Goal: Information Seeking & Learning: Learn about a topic

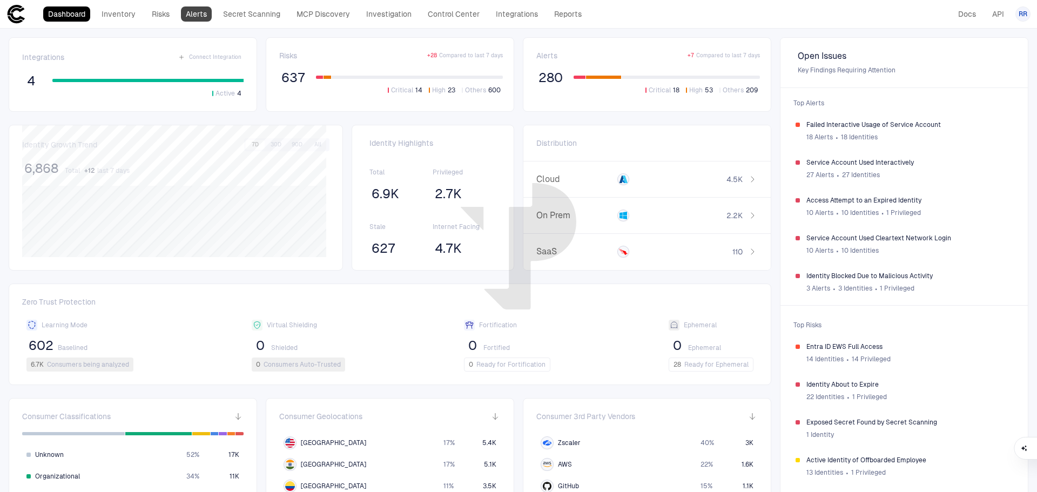
click at [199, 14] on link "Alerts" at bounding box center [196, 13] width 31 height 15
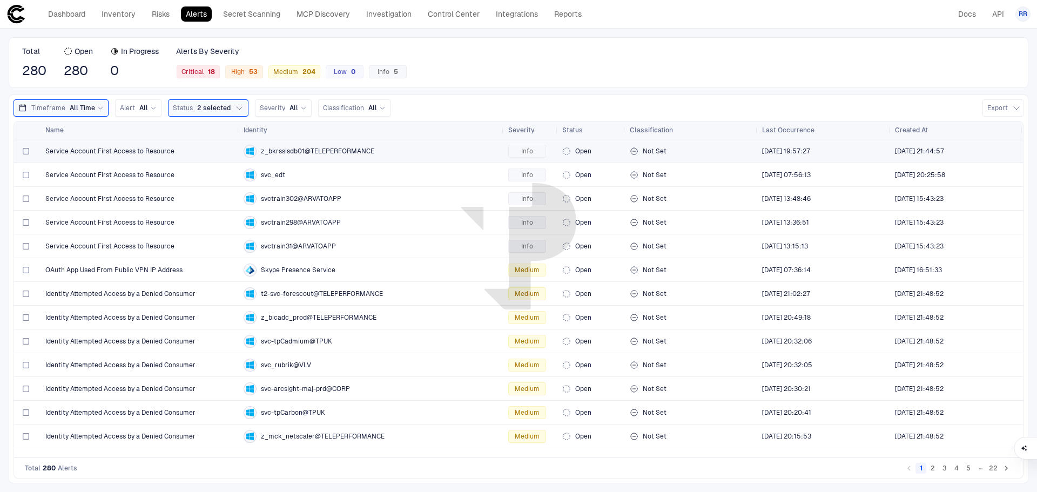
click at [123, 153] on span "Service Account First Access to Resource" at bounding box center [109, 151] width 129 height 9
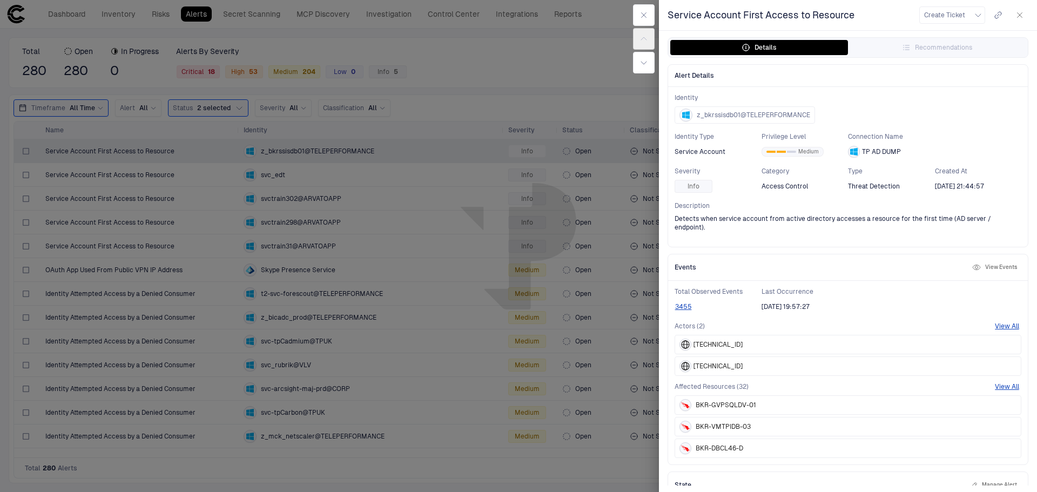
click at [991, 264] on button "View Events" at bounding box center [994, 267] width 49 height 13
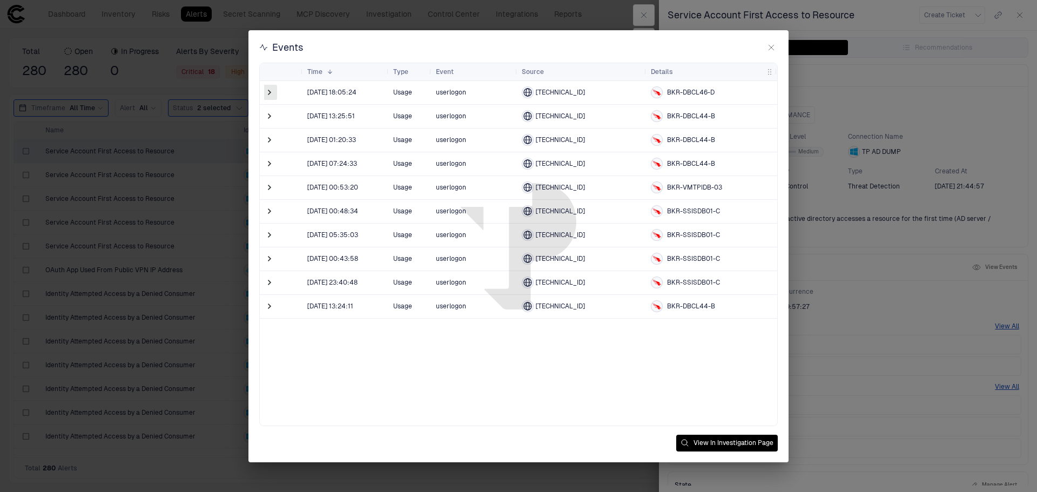
click at [271, 92] on span at bounding box center [269, 92] width 11 height 11
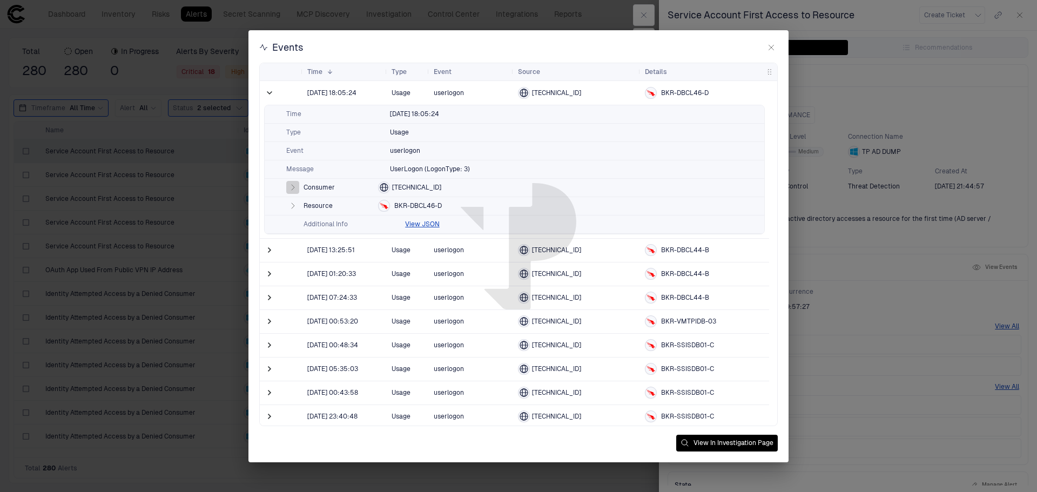
click at [294, 187] on icon "button" at bounding box center [293, 187] width 3 height 5
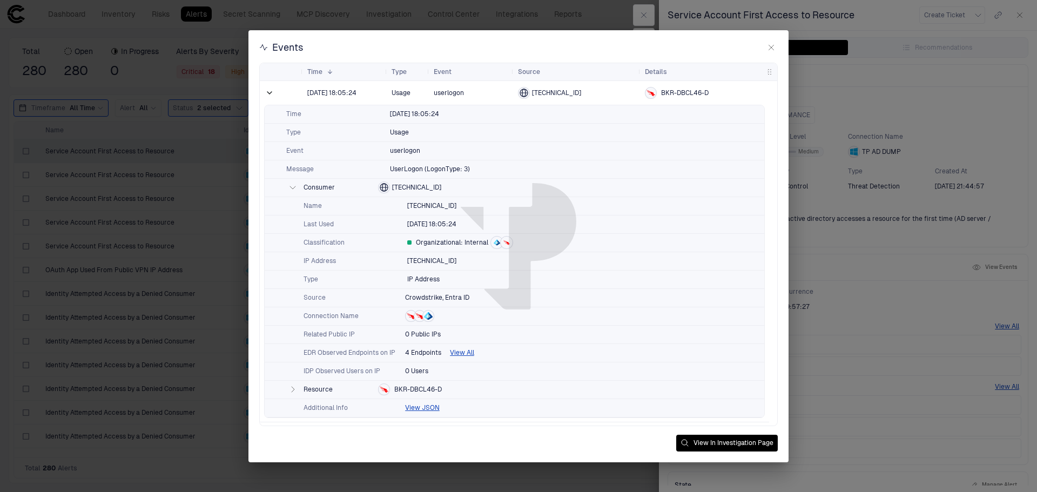
scroll to position [54, 0]
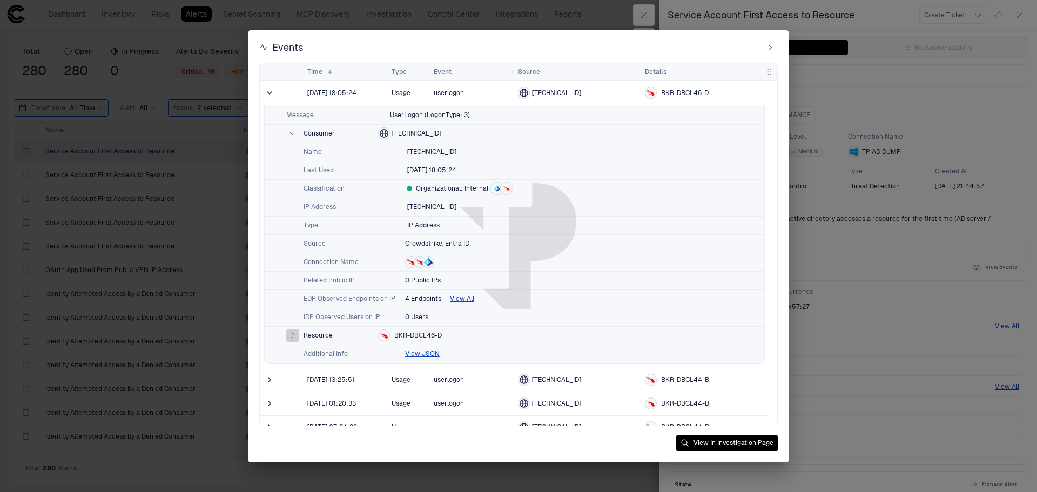
click at [296, 336] on icon "button" at bounding box center [292, 335] width 9 height 9
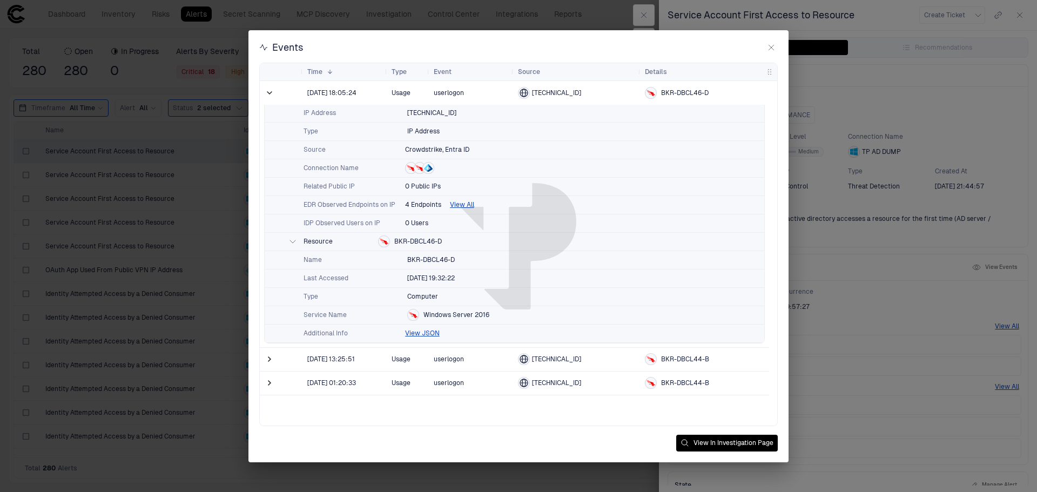
scroll to position [162, 0]
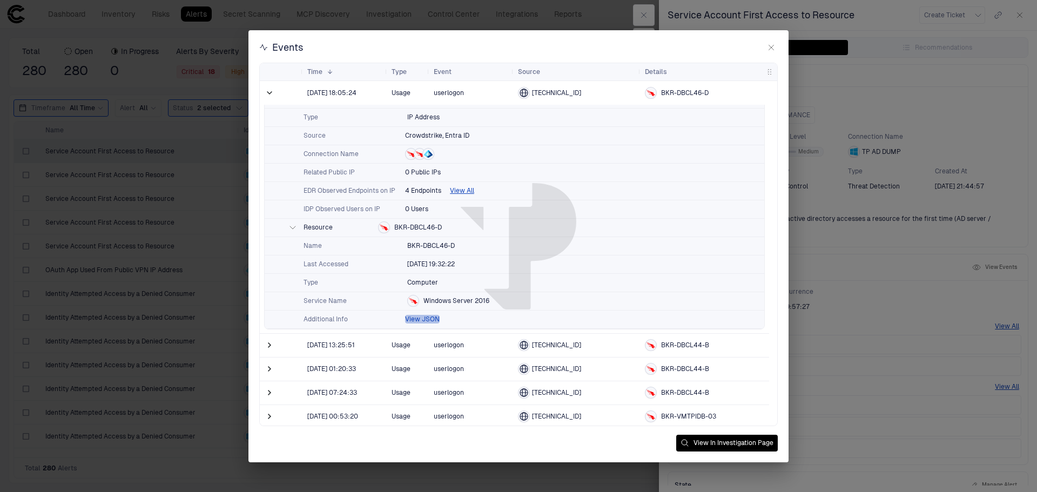
click at [425, 319] on button "View JSON" at bounding box center [422, 319] width 35 height 9
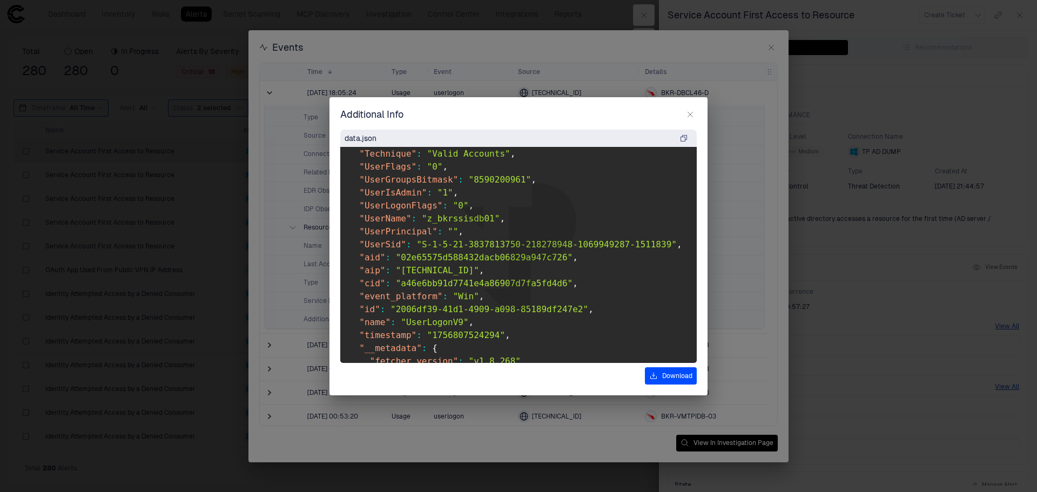
scroll to position [535, 0]
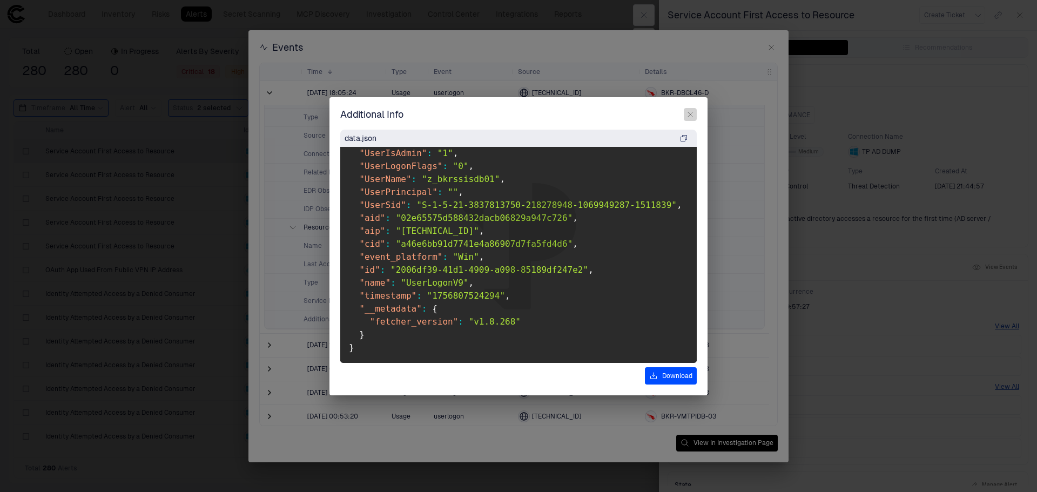
click at [690, 114] on icon "button" at bounding box center [690, 114] width 5 height 5
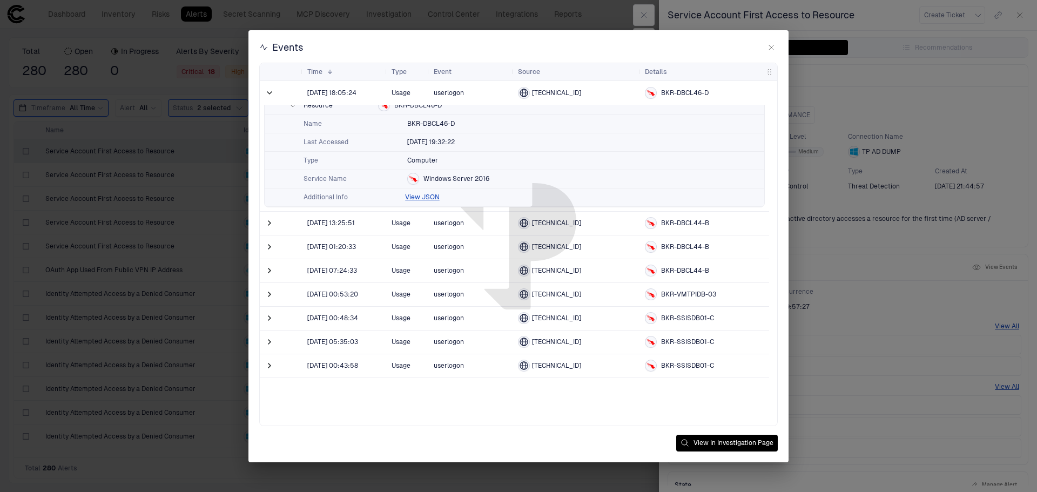
scroll to position [284, 0]
click at [773, 48] on icon "button" at bounding box center [771, 47] width 9 height 9
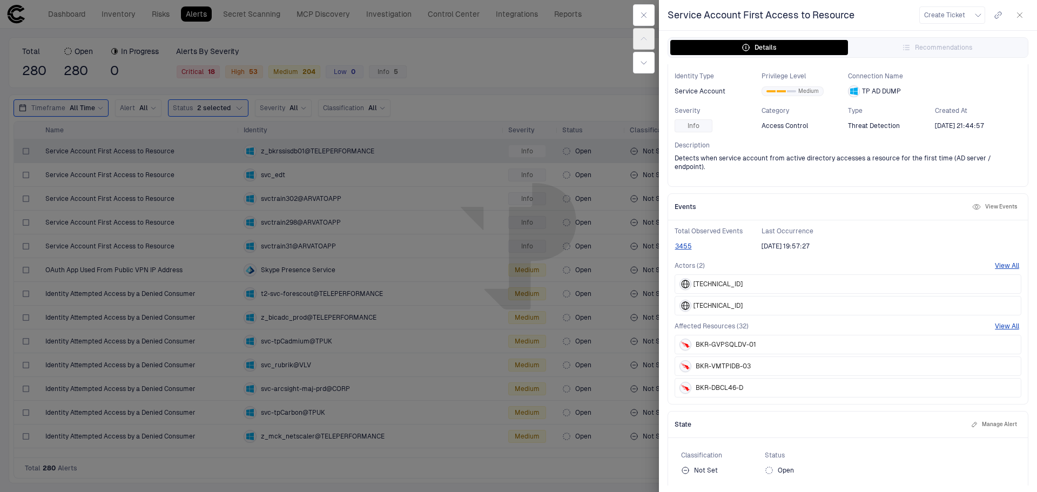
scroll to position [61, 0]
drag, startPoint x: 763, startPoint y: 321, endPoint x: 737, endPoint y: 321, distance: 25.9
click at [737, 321] on div "Affected Resources (32) View All" at bounding box center [848, 325] width 347 height 9
click at [1003, 321] on button "View All" at bounding box center [1007, 325] width 24 height 9
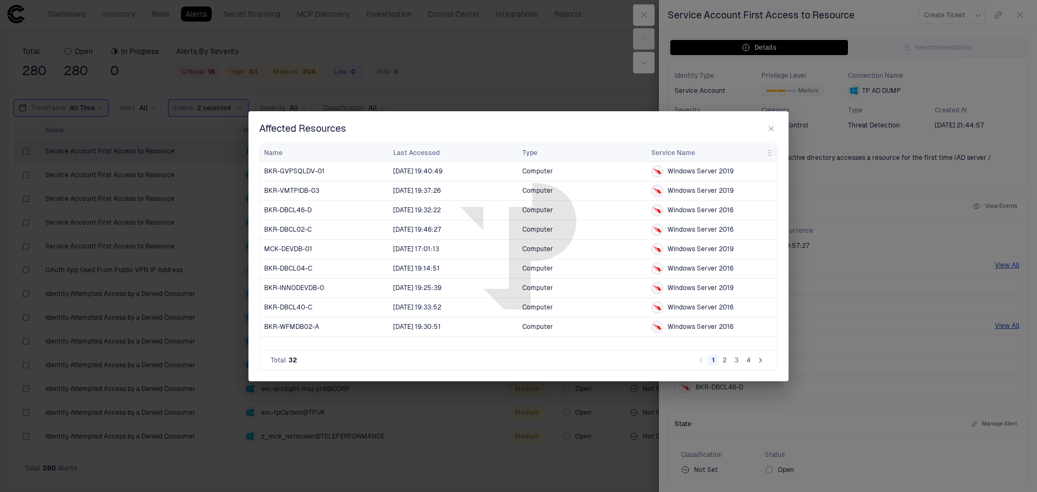
click at [749, 361] on button "4" at bounding box center [748, 360] width 11 height 11
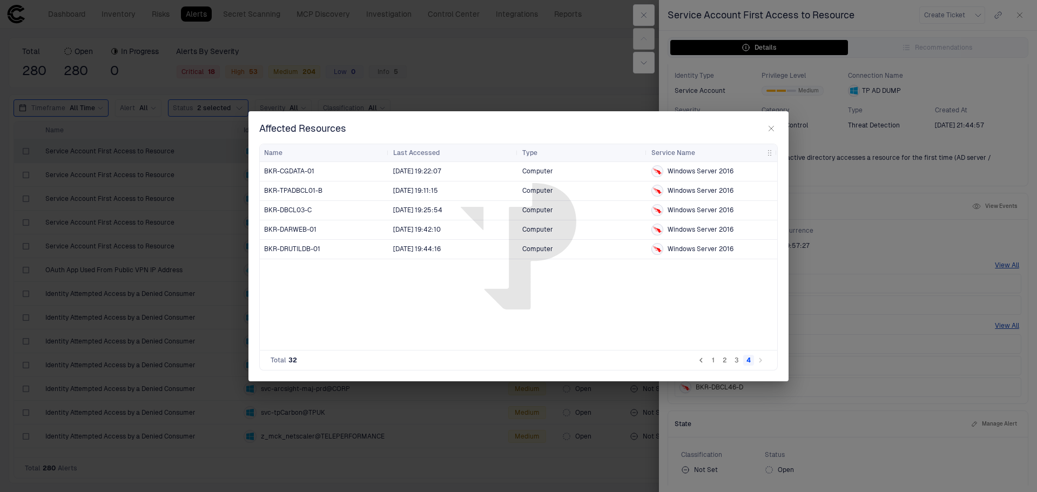
drag, startPoint x: 738, startPoint y: 360, endPoint x: 709, endPoint y: 321, distance: 48.6
click at [706, 321] on div "Drag here to set row groups Drag here to set column labels Name Last Accessed T…" at bounding box center [518, 257] width 518 height 227
click at [286, 172] on span "BKR-CGDATA-01" at bounding box center [289, 171] width 50 height 9
click at [772, 129] on icon "button" at bounding box center [771, 128] width 5 height 5
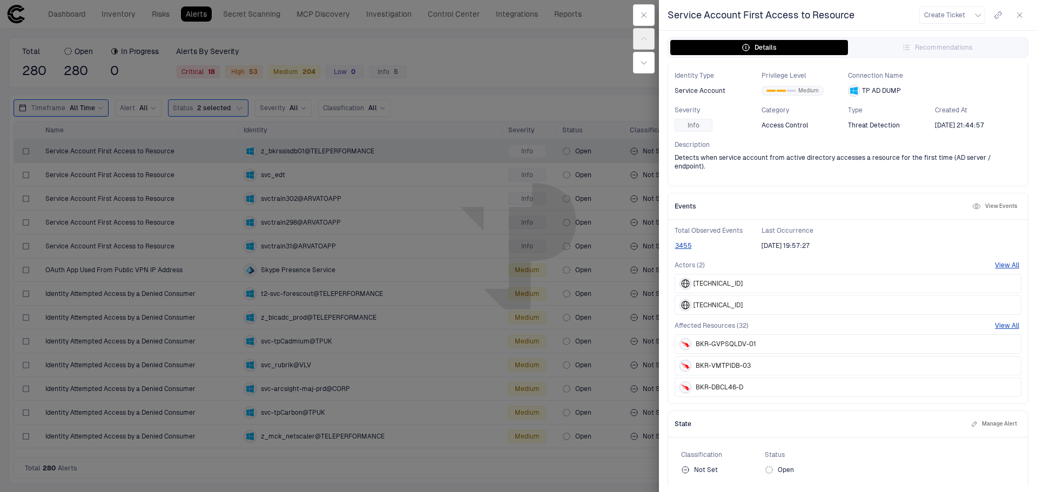
click at [529, 91] on div at bounding box center [518, 246] width 1037 height 492
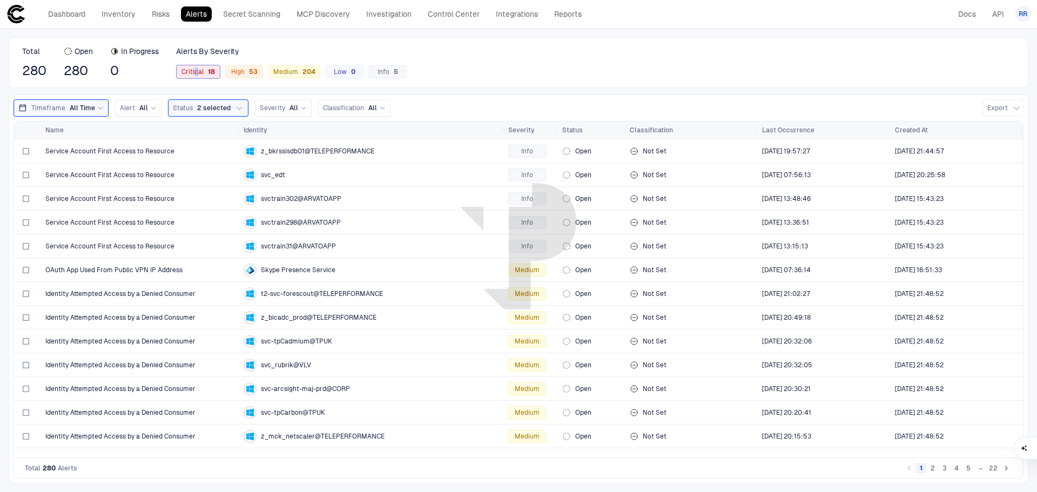
click at [198, 69] on span "Critical 18" at bounding box center [197, 72] width 33 height 9
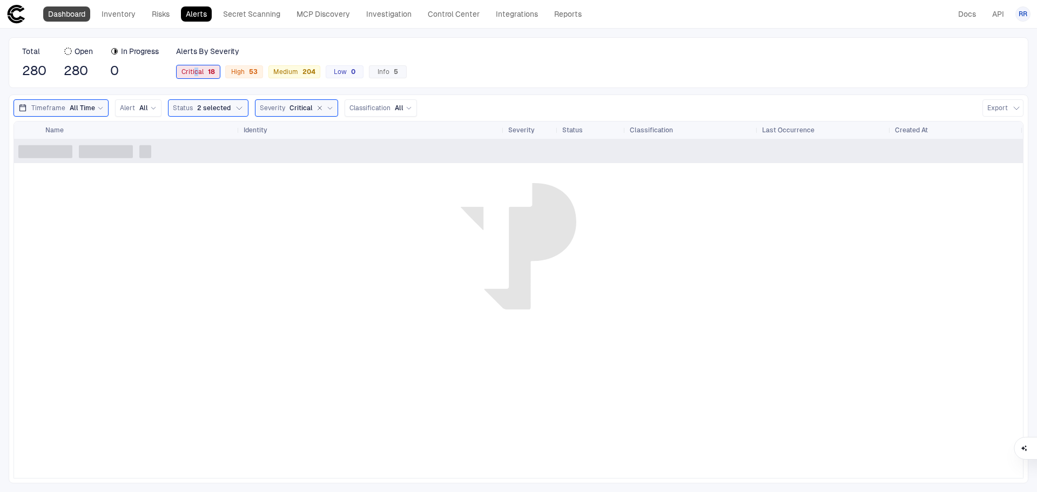
click at [74, 14] on link "Dashboard" at bounding box center [66, 13] width 47 height 15
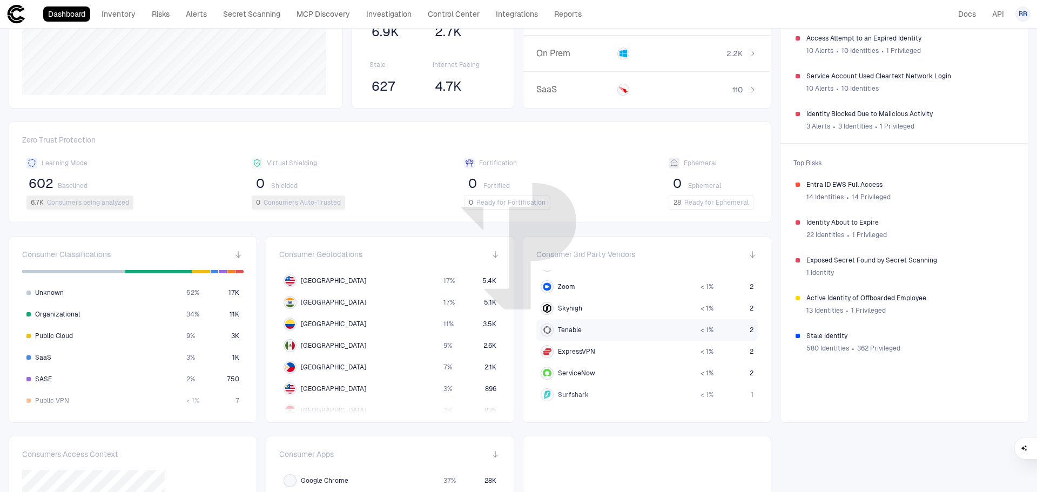
scroll to position [364, 0]
click at [561, 284] on span "Tor" at bounding box center [563, 284] width 10 height 9
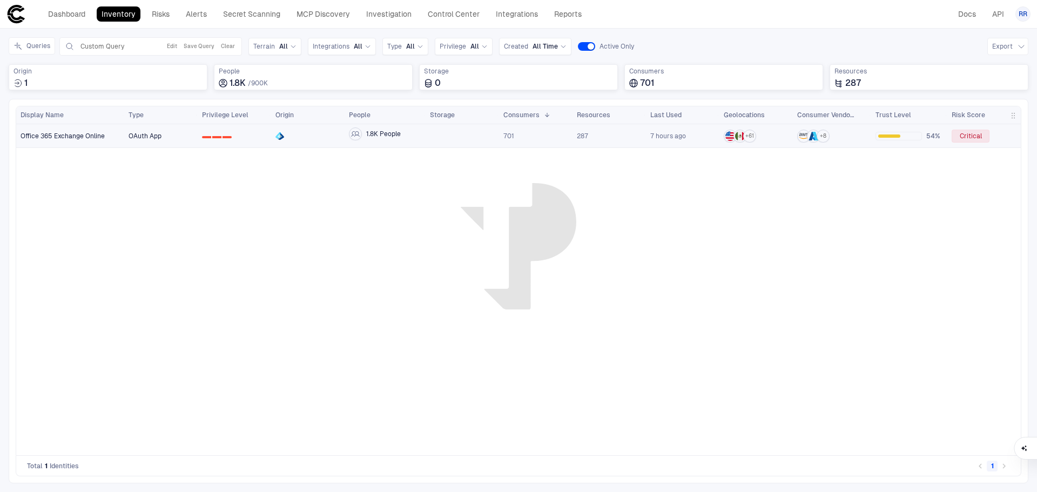
click at [73, 136] on span "Office 365 Exchange Online" at bounding box center [63, 136] width 84 height 9
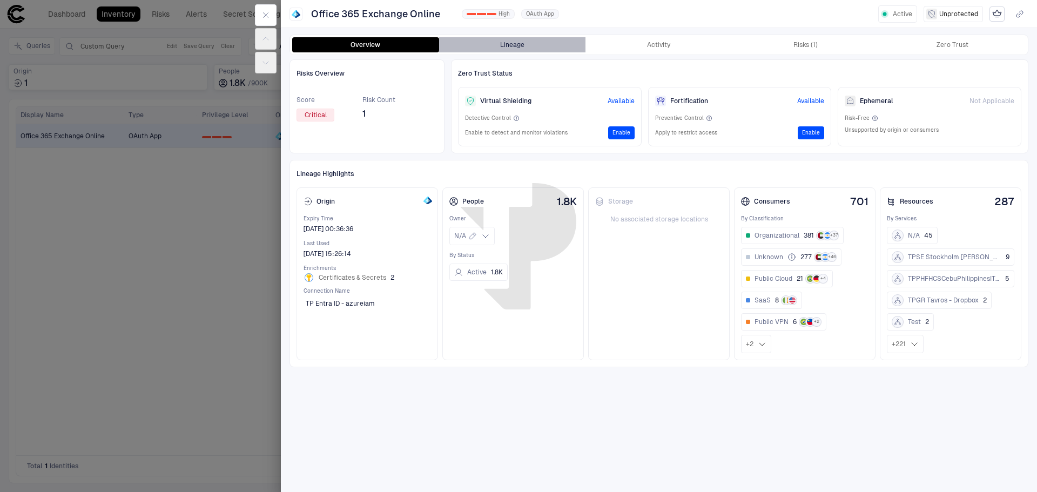
click at [517, 45] on button "Lineage" at bounding box center [512, 44] width 147 height 15
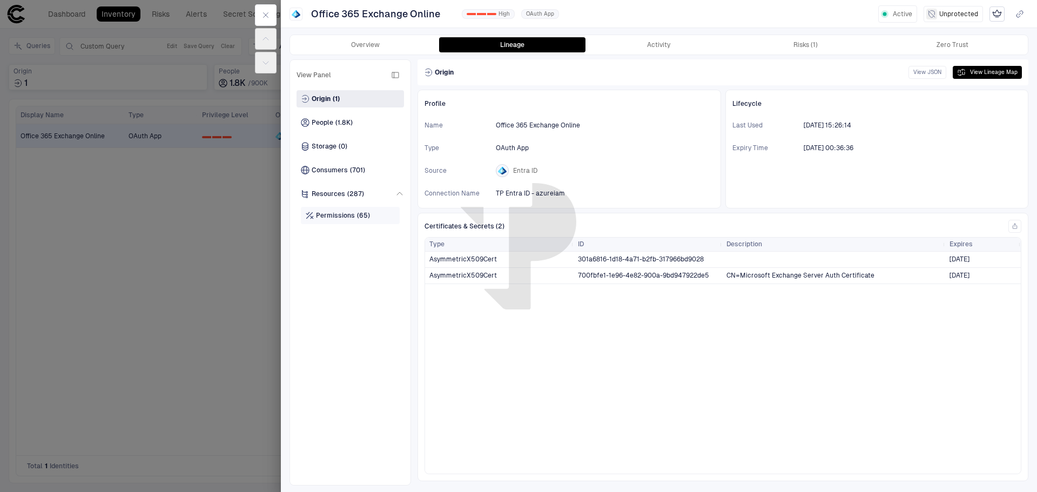
click at [336, 213] on span "Permissions" at bounding box center [335, 215] width 39 height 9
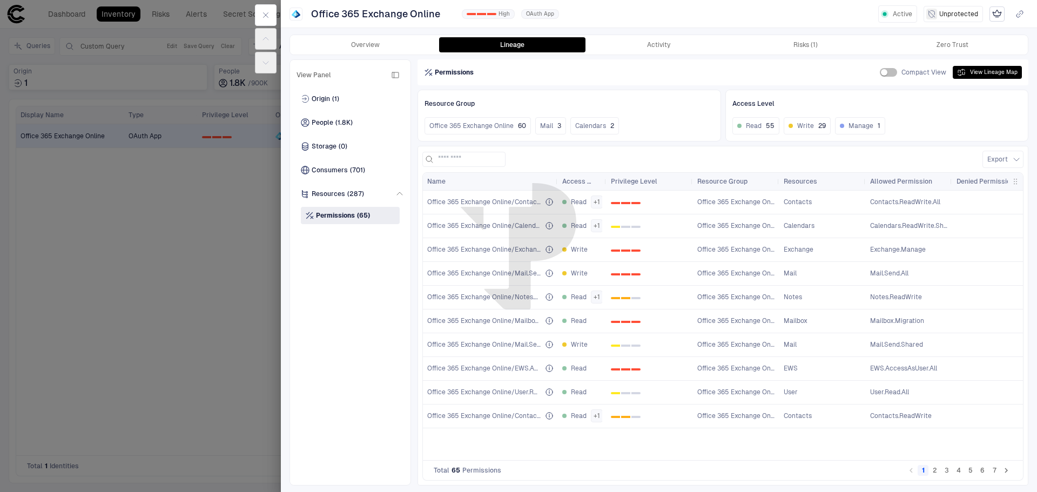
click at [521, 202] on span "Office 365 Exchange Online/Contacts.ReadWrite.All" at bounding box center [483, 202] width 113 height 9
click at [247, 237] on div at bounding box center [518, 246] width 1037 height 492
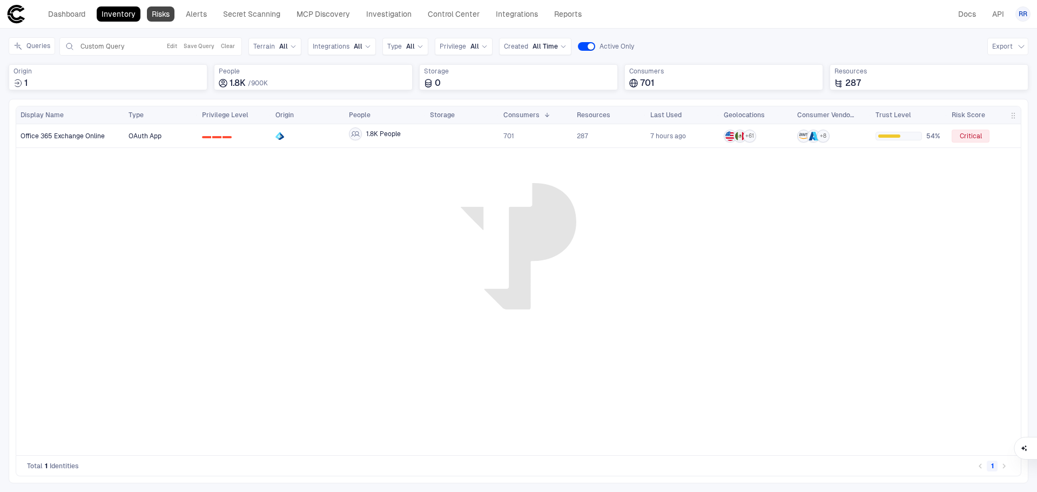
click at [168, 15] on link "Risks" at bounding box center [161, 13] width 28 height 15
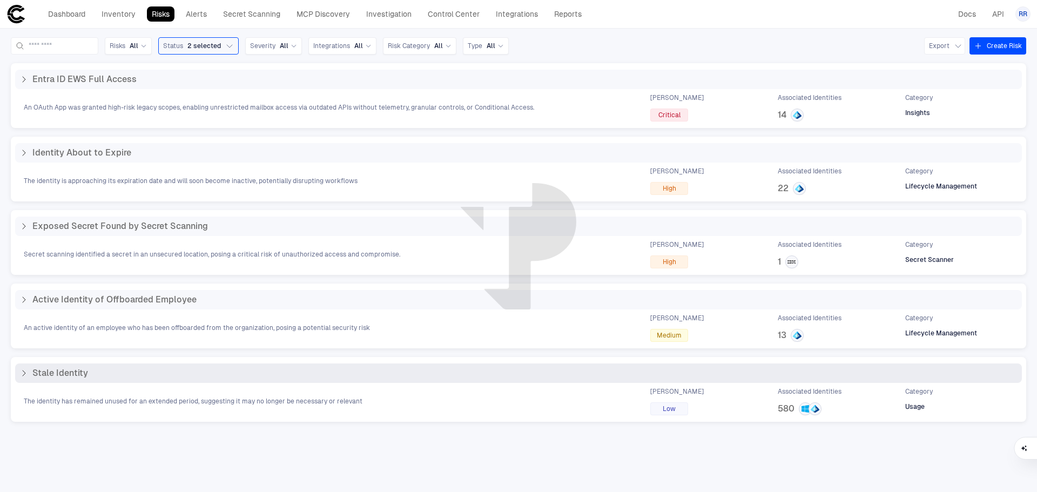
click at [24, 376] on icon at bounding box center [23, 373] width 9 height 9
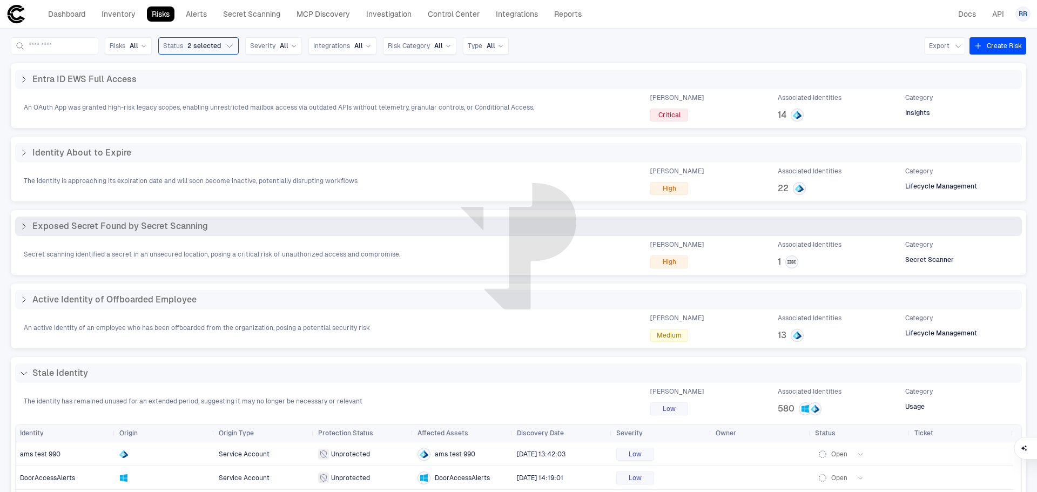
scroll to position [54, 0]
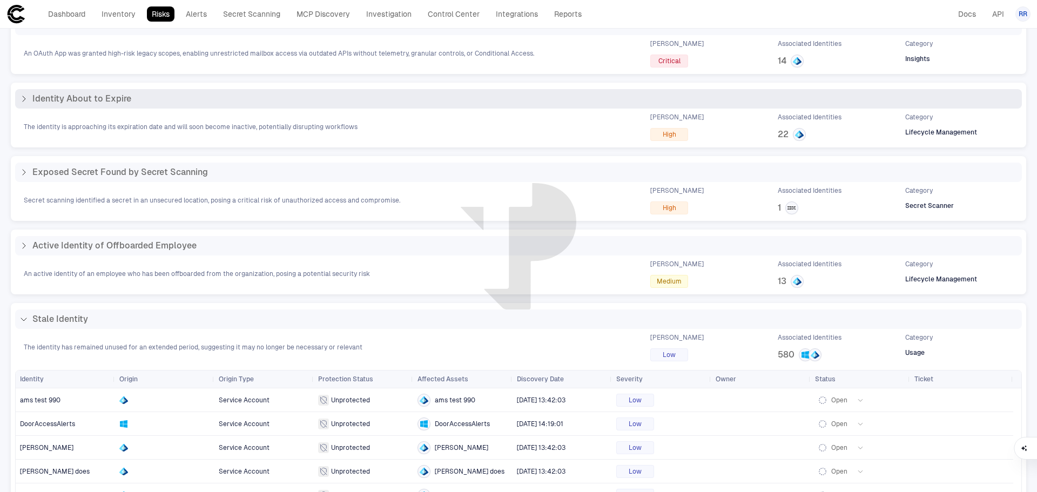
click at [24, 99] on icon at bounding box center [23, 99] width 9 height 9
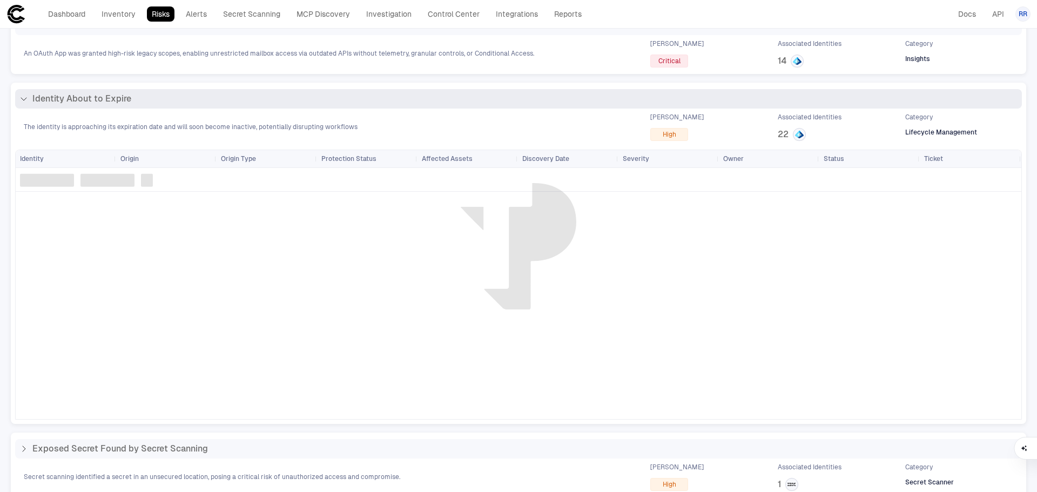
scroll to position [0, 0]
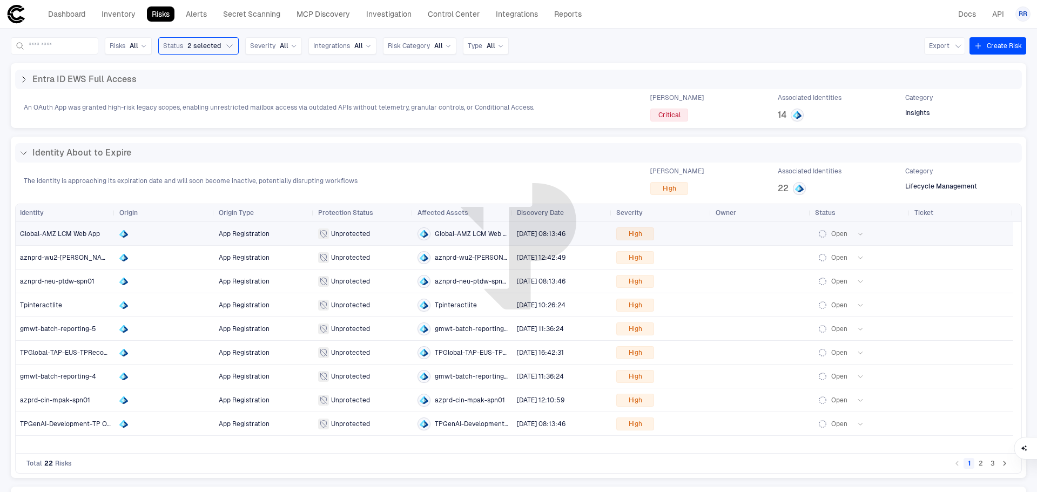
click at [76, 234] on span "Global-AMZ LCM Web App" at bounding box center [60, 234] width 80 height 8
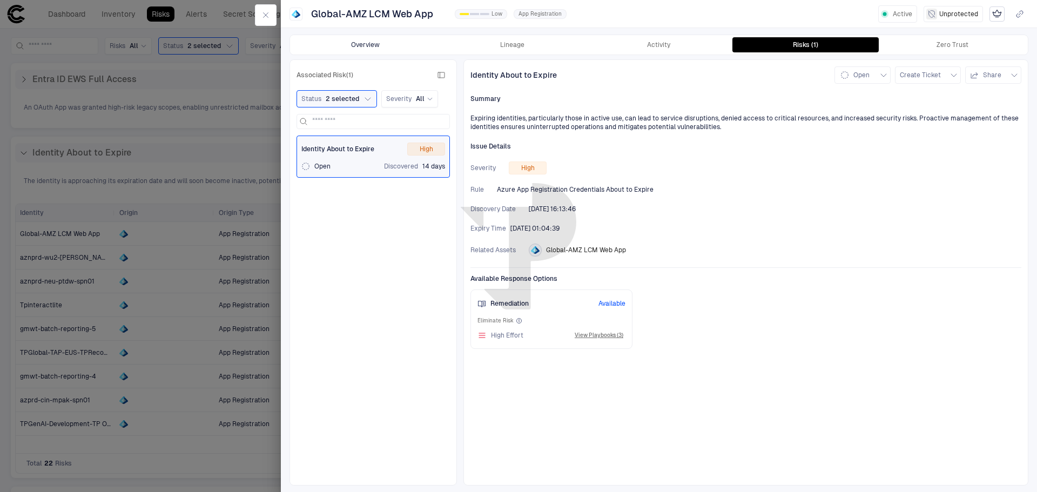
click at [373, 42] on button "Overview" at bounding box center [365, 44] width 147 height 15
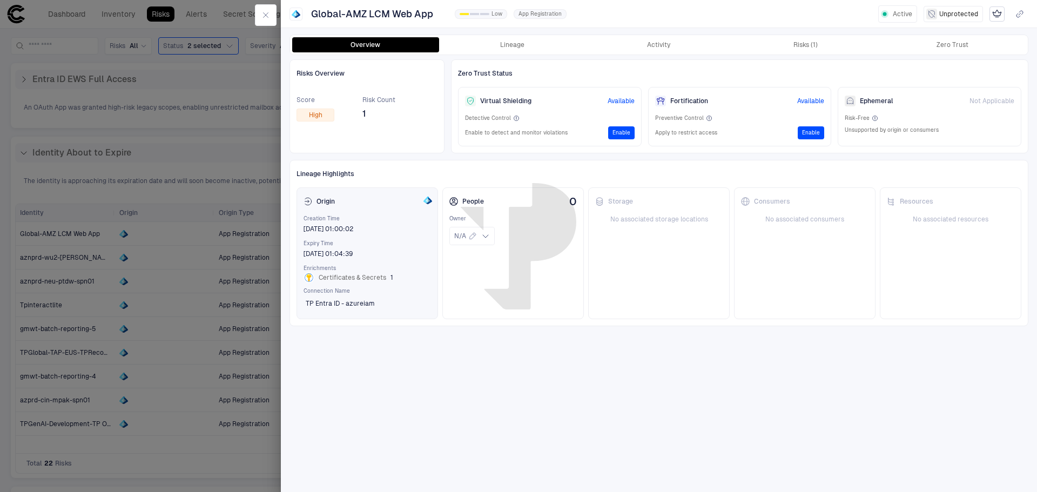
drag, startPoint x: 375, startPoint y: 253, endPoint x: 302, endPoint y: 251, distance: 72.9
click at [302, 251] on div "Origin Creation Time [DATE] 01:00:02 Expiry Time [DATE] 01:04:39 Enrichments Ce…" at bounding box center [366, 253] width 141 height 132
click at [239, 83] on div at bounding box center [518, 246] width 1037 height 492
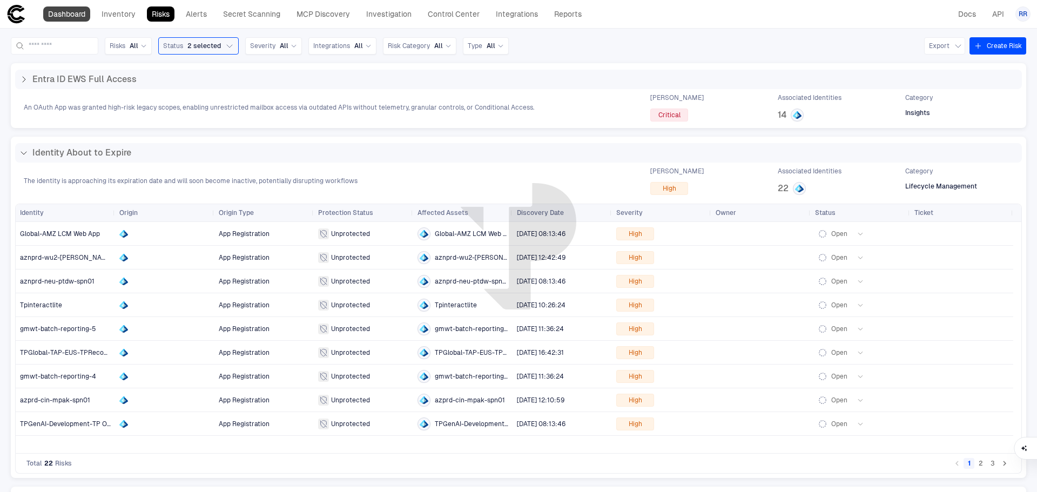
click at [79, 10] on link "Dashboard" at bounding box center [66, 13] width 47 height 15
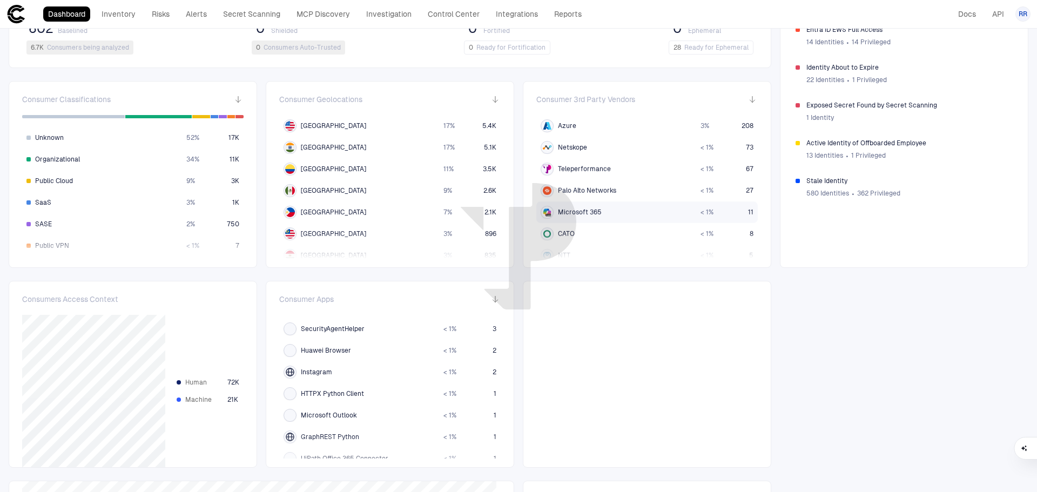
scroll to position [298, 0]
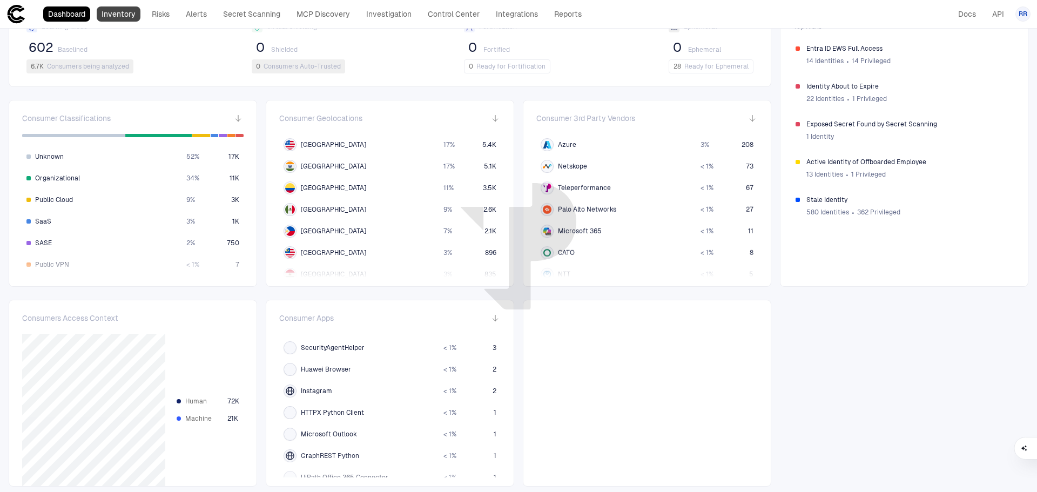
click at [119, 15] on link "Inventory" at bounding box center [119, 13] width 44 height 15
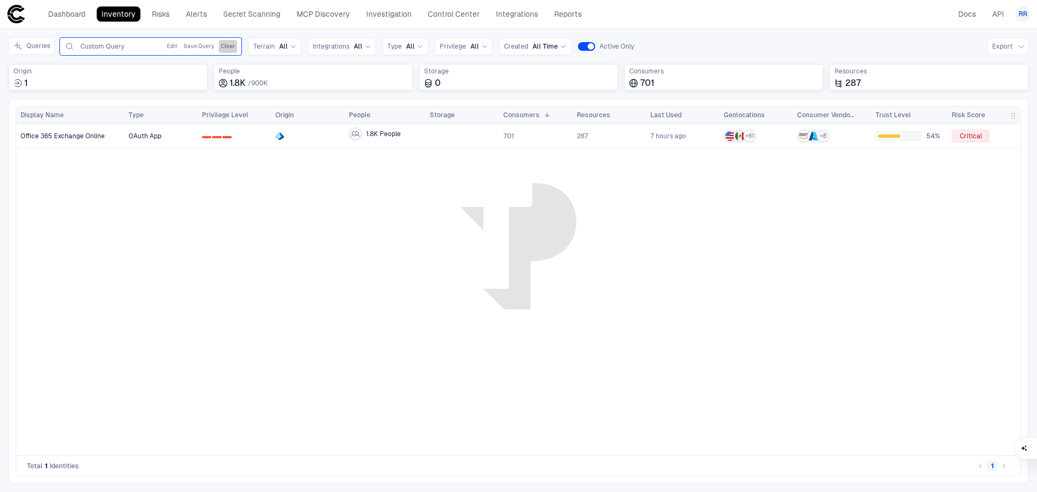
click at [228, 48] on button "Clear" at bounding box center [228, 46] width 18 height 13
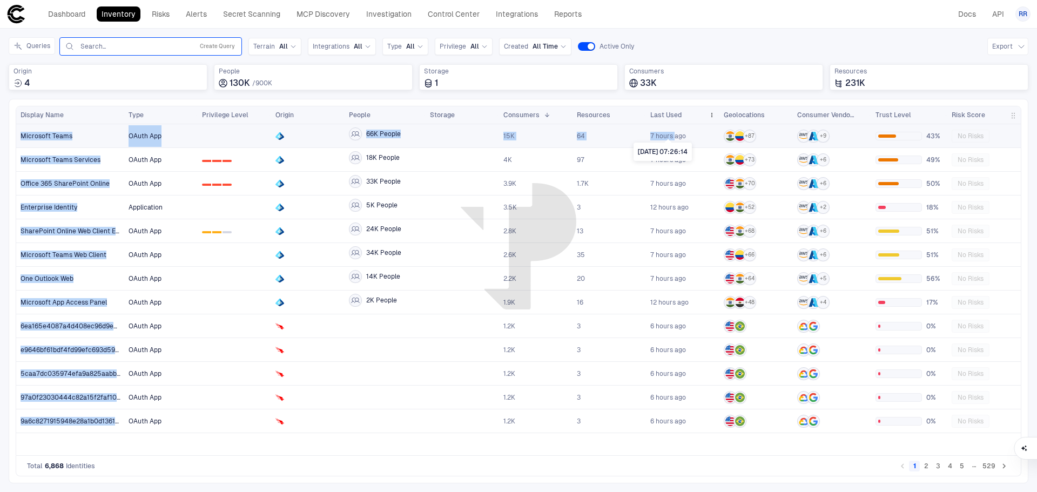
drag, startPoint x: 675, startPoint y: 138, endPoint x: 673, endPoint y: 118, distance: 20.6
click at [673, 119] on div "Display Name Type 1" at bounding box center [518, 280] width 1004 height 349
click at [671, 114] on span "Last Used" at bounding box center [665, 115] width 31 height 9
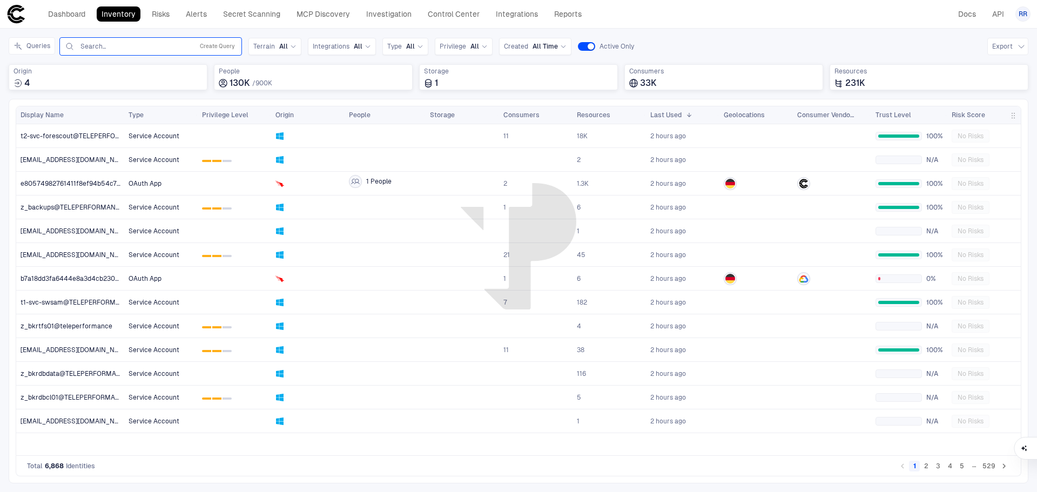
click at [722, 27] on header "Dashboard Inventory Risks Alerts Secret Scanning MCP Discovery Investigation Co…" at bounding box center [518, 14] width 1037 height 29
click at [668, 112] on span "Last Used" at bounding box center [665, 115] width 31 height 9
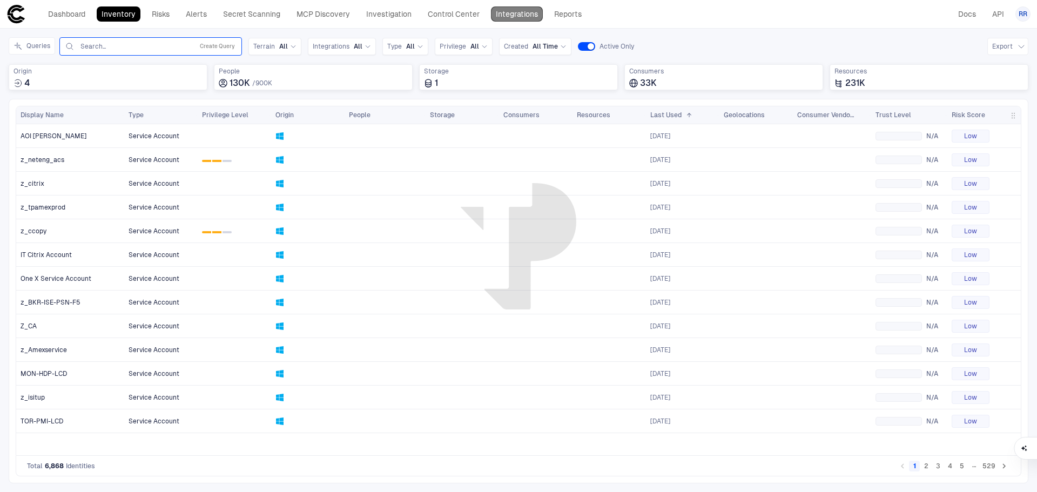
click at [523, 13] on link "Integrations" at bounding box center [517, 13] width 52 height 15
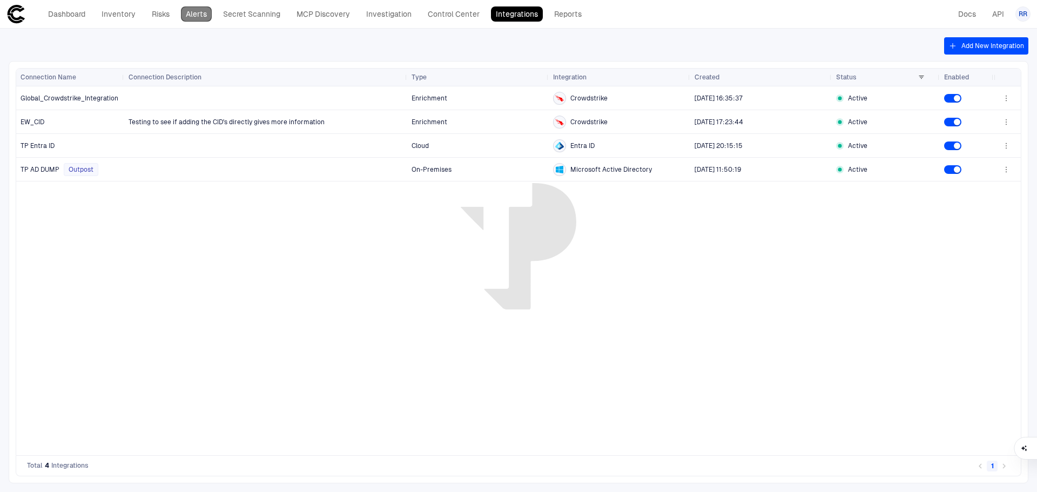
click at [200, 14] on link "Alerts" at bounding box center [196, 13] width 31 height 15
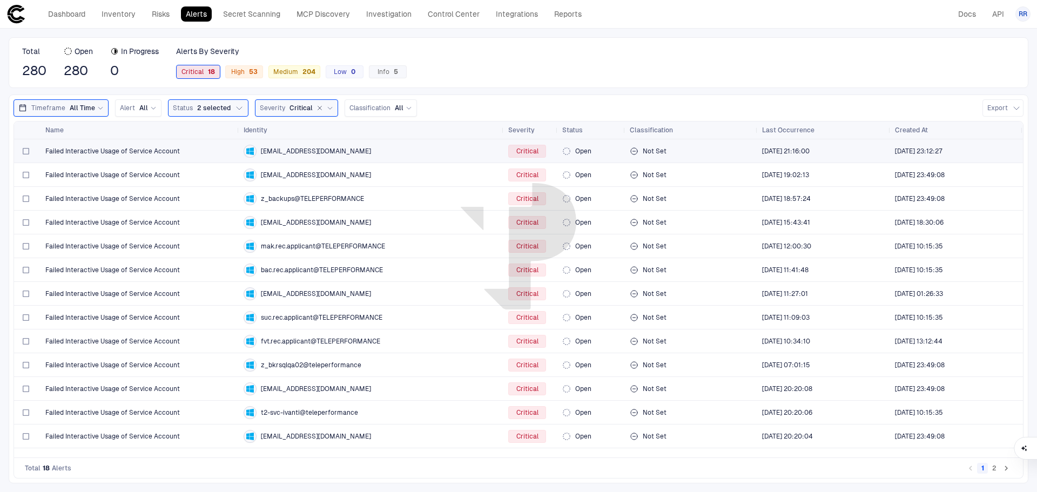
click at [158, 150] on span "Failed Interactive Usage of Service Account" at bounding box center [112, 151] width 134 height 9
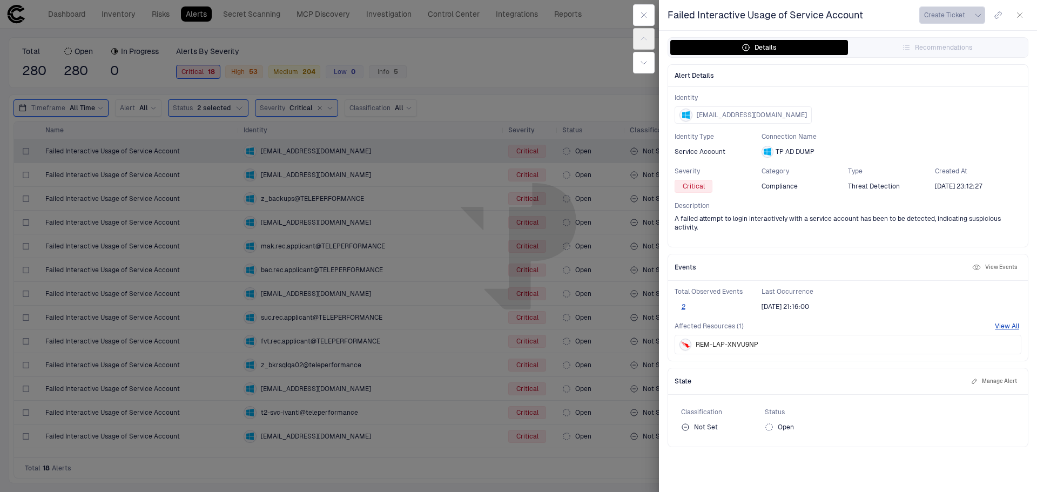
click at [975, 13] on icon "button" at bounding box center [978, 15] width 9 height 9
click at [564, 62] on div at bounding box center [518, 246] width 1037 height 492
click at [1021, 14] on icon "button" at bounding box center [1019, 15] width 9 height 9
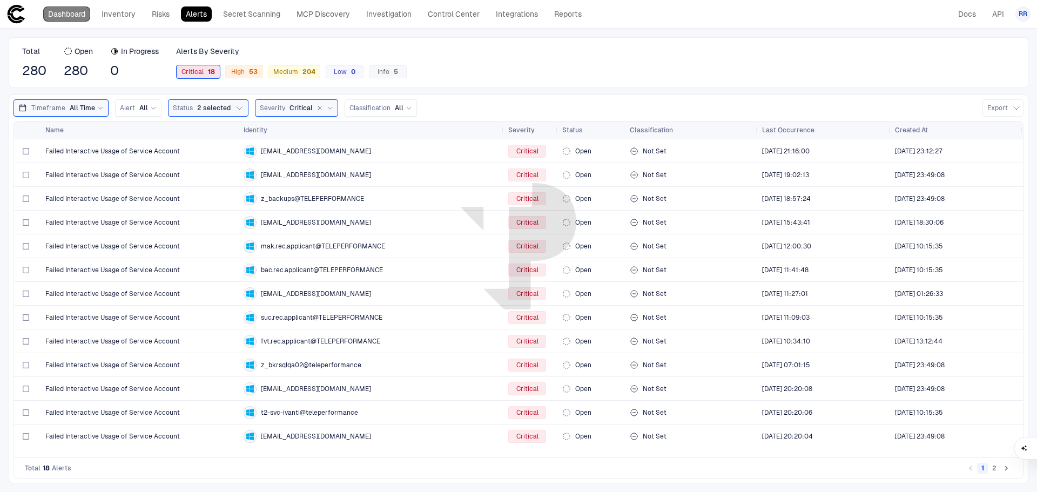
click at [75, 12] on link "Dashboard" at bounding box center [66, 13] width 47 height 15
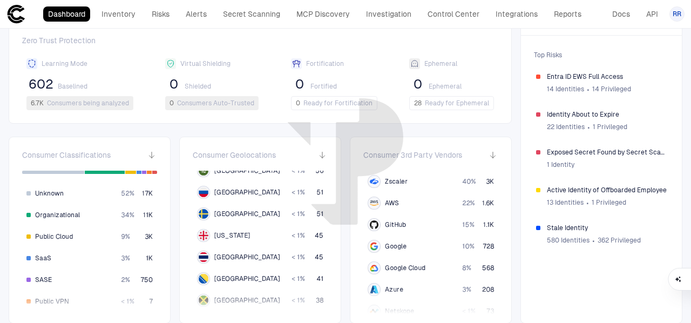
scroll to position [918, 0]
